Goal: Check status: Check status

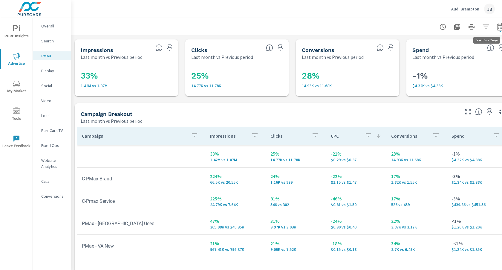
click at [501, 26] on icon "button" at bounding box center [500, 26] width 7 height 7
select select "Last month"
select select "Previous period"
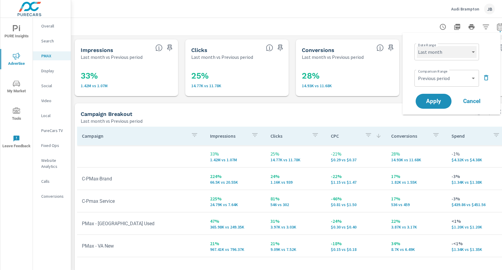
click at [448, 48] on select "Custom Yesterday Last week Last 7 days Last 14 days Last 30 days Last 45 days L…" at bounding box center [447, 52] width 60 height 12
click at [417, 46] on select "Custom Yesterday Last week Last 7 days Last 14 days Last 30 days Last 45 days L…" at bounding box center [447, 52] width 60 height 12
select select "Month to date"
click at [432, 99] on span "Apply" at bounding box center [433, 102] width 25 height 6
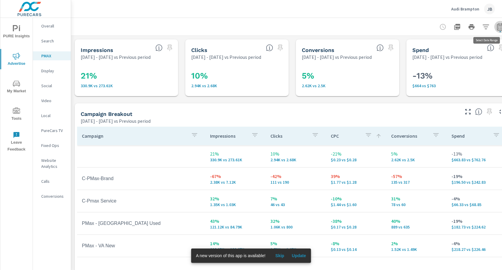
click at [499, 25] on icon "button" at bounding box center [500, 26] width 7 height 7
select select "Previous period"
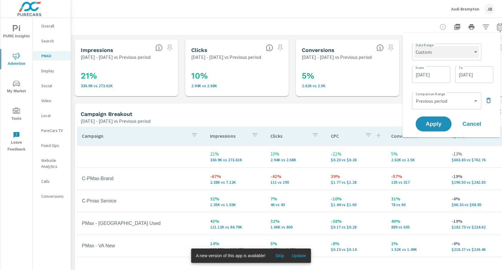
click at [434, 50] on select "Custom [DATE] Last week Last 7 days Last 14 days Last 30 days Last 45 days Last…" at bounding box center [447, 52] width 65 height 12
click at [415, 46] on select "Custom [DATE] Last week Last 7 days Last 14 days Last 30 days Last 45 days Last…" at bounding box center [447, 52] width 65 height 12
select select "Month to date"
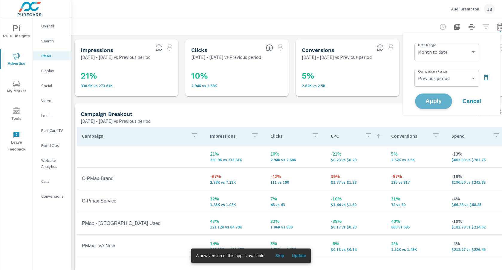
click at [436, 100] on span "Apply" at bounding box center [433, 102] width 25 height 6
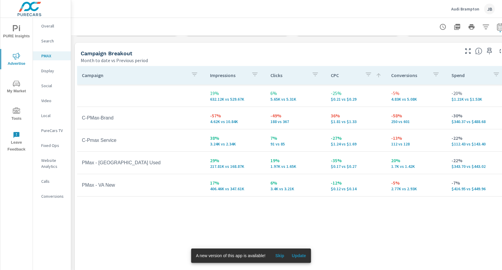
scroll to position [62, 0]
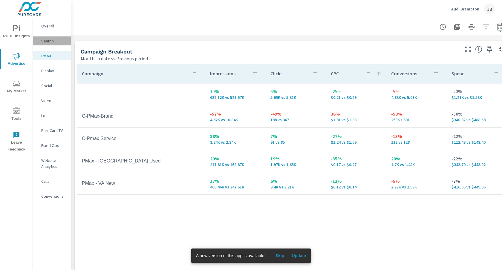
click at [46, 39] on p "Search" at bounding box center [53, 41] width 25 height 6
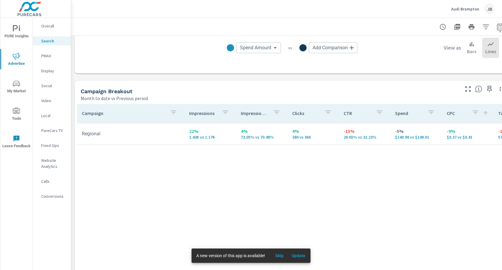
scroll to position [597, 0]
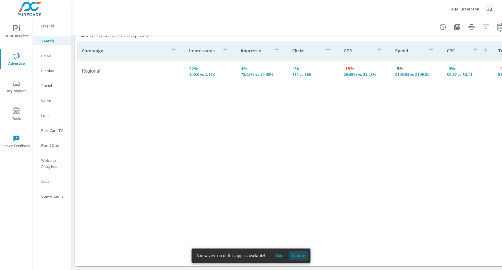
click at [301, 256] on span "Update" at bounding box center [298, 255] width 14 height 5
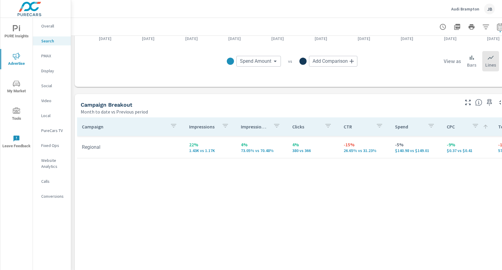
scroll to position [521, 0]
click at [49, 84] on p "Social" at bounding box center [53, 86] width 25 height 6
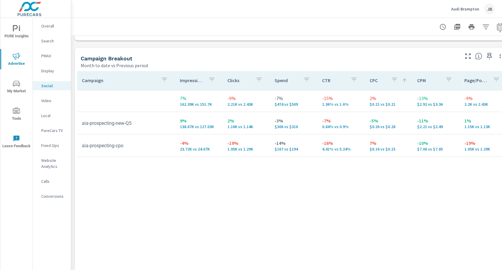
scroll to position [249, 0]
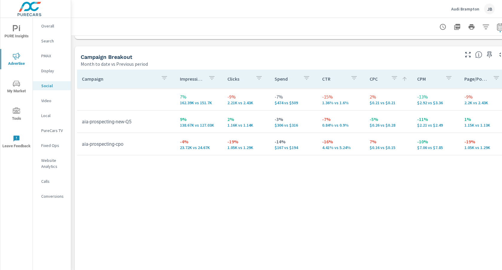
click at [466, 11] on p "Audi Brampton" at bounding box center [465, 8] width 28 height 5
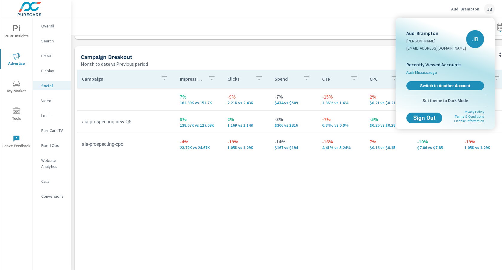
click at [424, 73] on span "Audi Mississauga" at bounding box center [421, 72] width 30 height 6
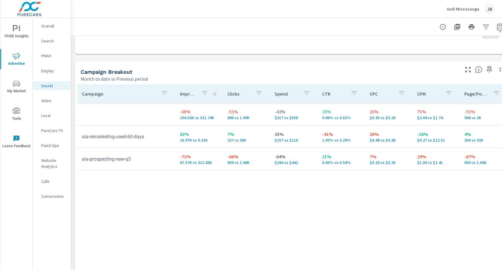
scroll to position [237, 0]
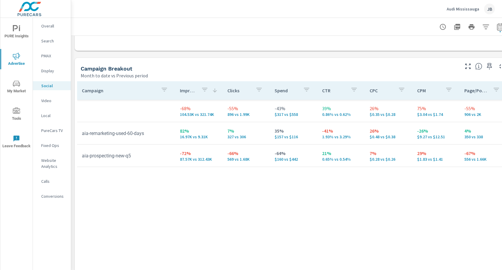
click at [48, 56] on p "PMAX" at bounding box center [53, 56] width 25 height 6
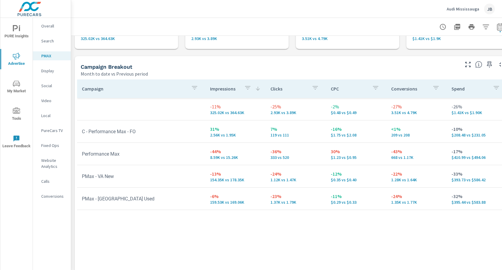
scroll to position [49, 0]
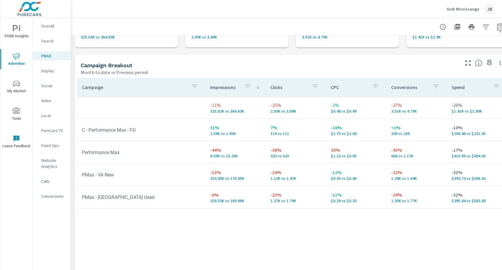
click at [45, 38] on p "Search" at bounding box center [53, 41] width 25 height 6
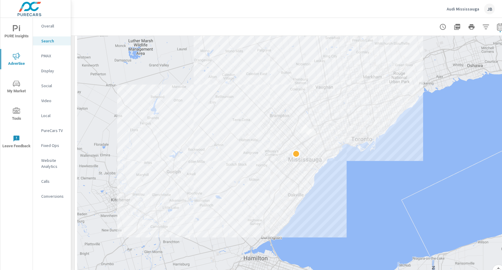
scroll to position [95, 0]
